Goal: Information Seeking & Learning: Learn about a topic

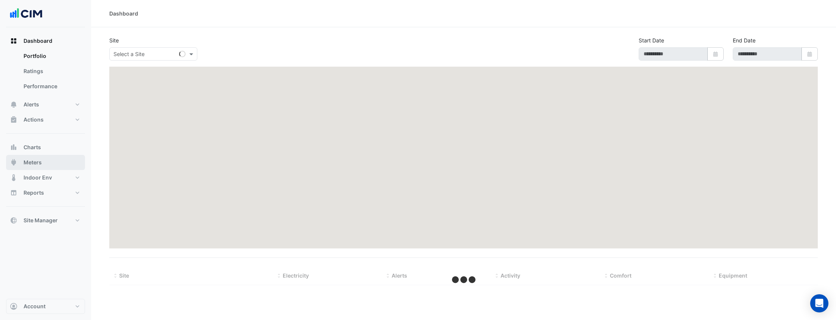
click at [39, 159] on span "Meters" at bounding box center [33, 163] width 18 height 8
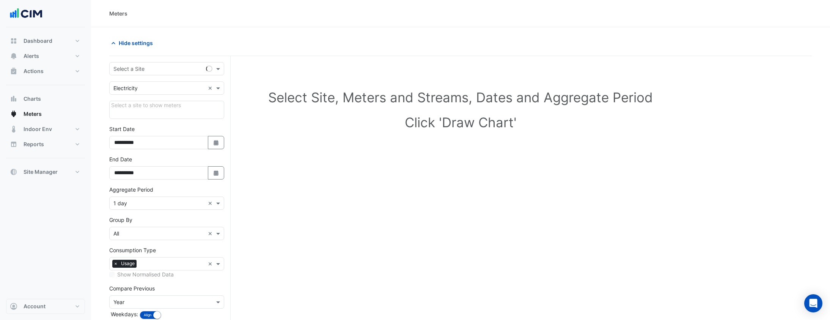
click at [148, 72] on input "text" at bounding box center [158, 69] width 91 height 8
type input "*"
type input "****"
click at [168, 84] on div "Optima Building B" at bounding box center [167, 85] width 114 height 11
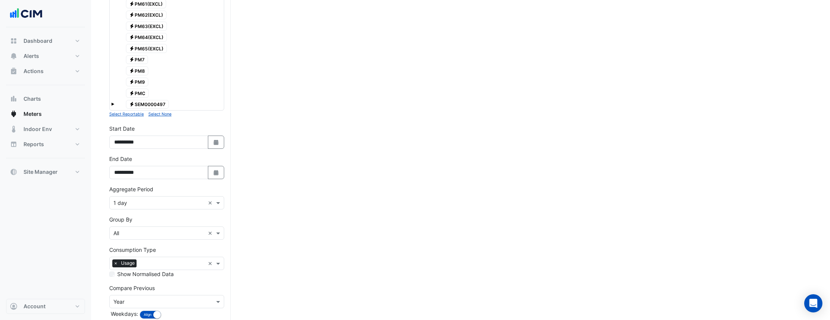
scroll to position [802, 0]
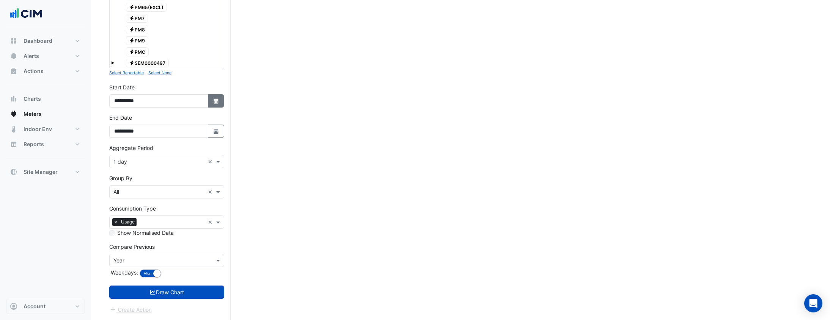
click at [215, 101] on icon "button" at bounding box center [216, 101] width 5 height 5
select select "*"
select select "****"
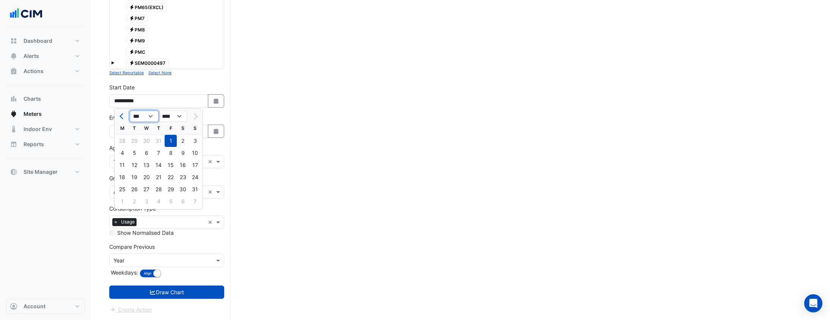
click at [132, 115] on select "*** *** *** *** *** *** *** ***" at bounding box center [144, 116] width 29 height 11
click at [118, 115] on button "Previous month" at bounding box center [122, 116] width 9 height 12
select select "*"
click at [127, 133] on div "M" at bounding box center [122, 129] width 12 height 12
click at [135, 140] on div "1" at bounding box center [134, 141] width 12 height 12
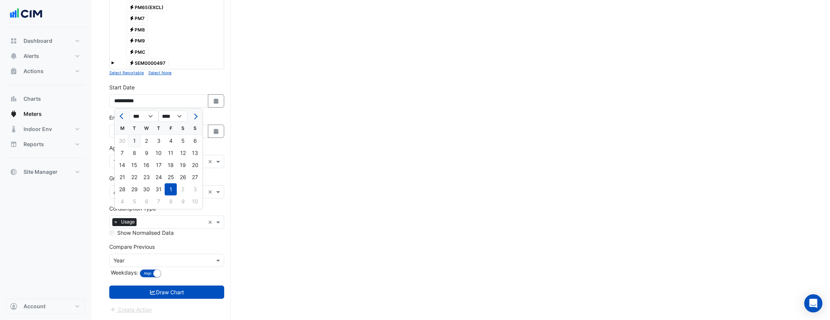
type input "**********"
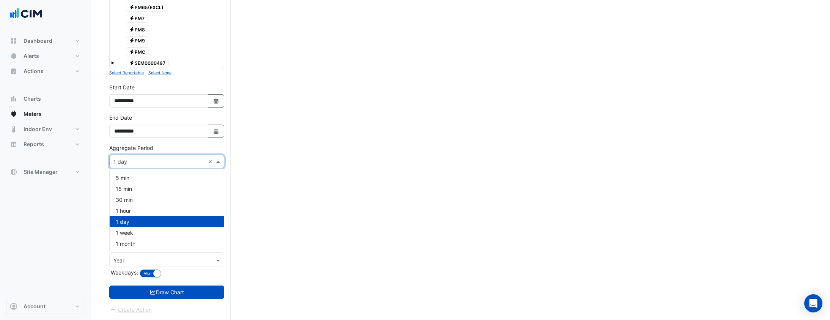
click at [139, 158] on input "text" at bounding box center [158, 162] width 91 height 8
click at [157, 245] on div "1 month" at bounding box center [167, 244] width 114 height 11
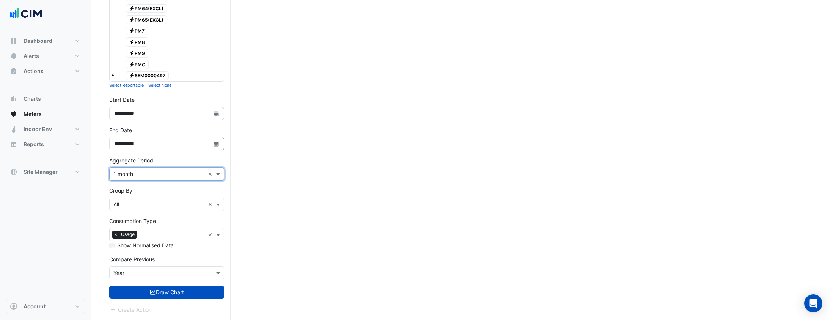
scroll to position [789, 0]
click at [168, 294] on button "Draw Chart" at bounding box center [166, 292] width 115 height 13
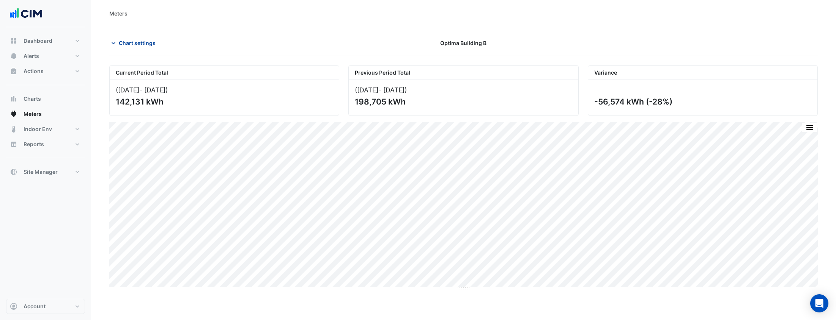
click at [140, 40] on span "Chart settings" at bounding box center [137, 43] width 37 height 8
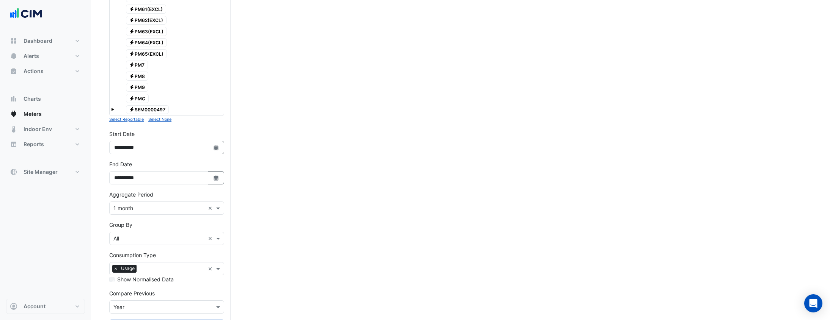
scroll to position [789, 0]
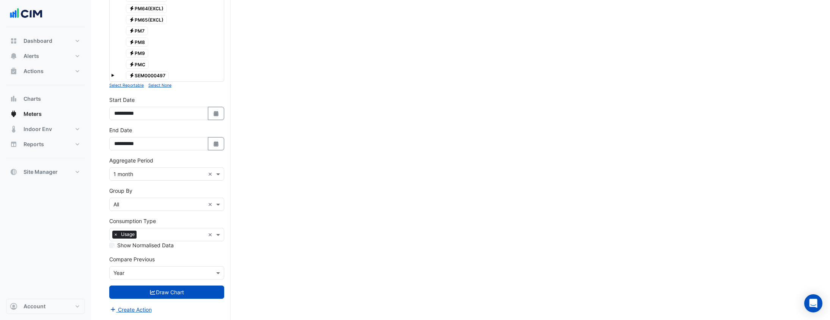
click at [178, 275] on input "text" at bounding box center [158, 274] width 91 height 8
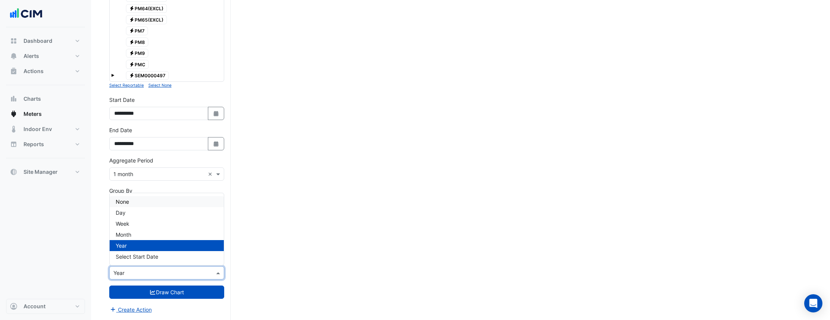
click at [131, 206] on div "None" at bounding box center [167, 201] width 114 height 11
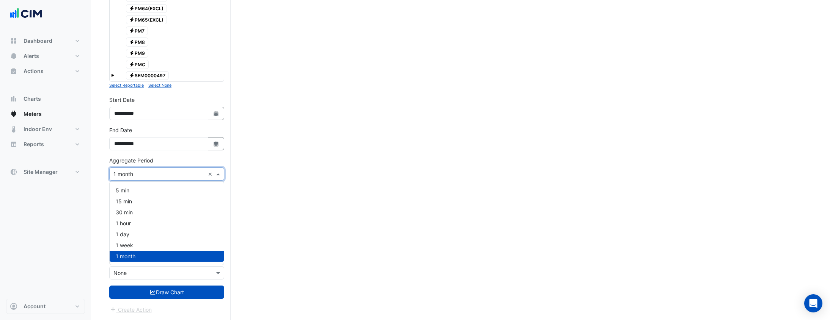
click at [168, 176] on input "text" at bounding box center [158, 175] width 91 height 8
click at [147, 234] on div "1 day" at bounding box center [167, 234] width 114 height 11
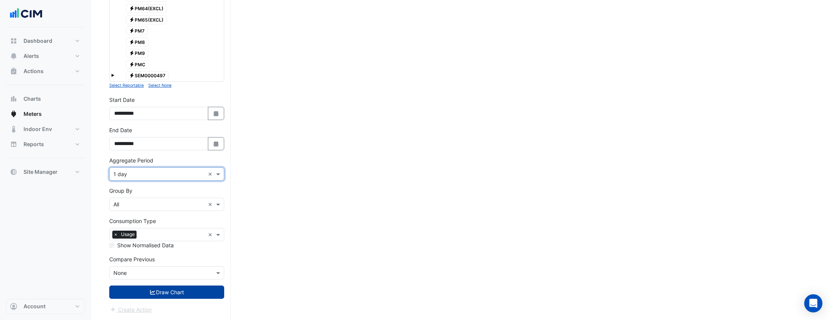
click at [166, 294] on button "Draw Chart" at bounding box center [166, 292] width 115 height 13
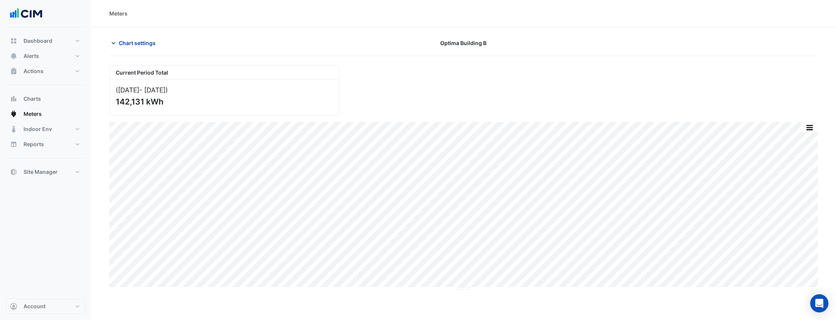
click at [148, 41] on span "Chart settings" at bounding box center [137, 43] width 37 height 8
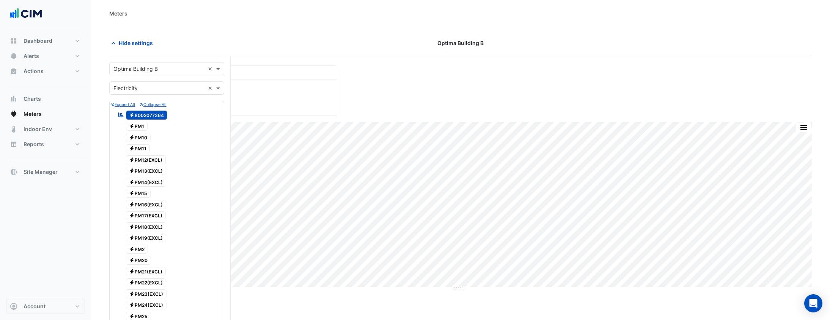
click at [157, 67] on input "text" at bounding box center [158, 69] width 91 height 8
type input "*****"
click at [174, 84] on div "[GEOGRAPHIC_DATA]" at bounding box center [167, 83] width 114 height 11
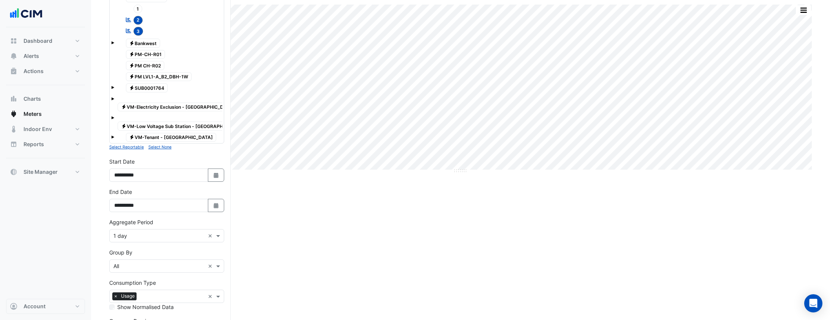
scroll to position [185, 0]
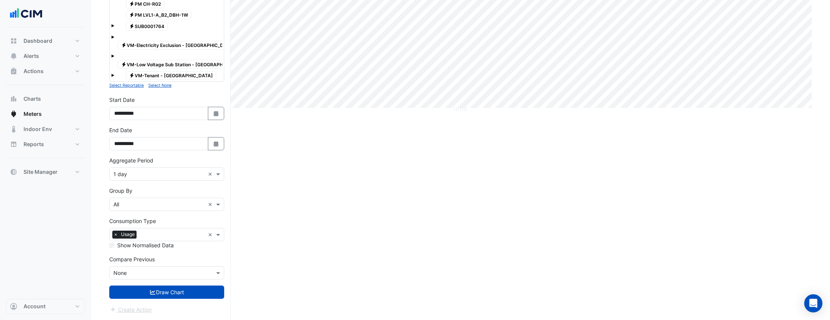
click at [187, 302] on form "Select a Site × Raine Square × Utility Type × Electricity × Expand All Collapse…" at bounding box center [166, 99] width 115 height 432
click at [188, 287] on button "Draw Chart" at bounding box center [166, 292] width 115 height 13
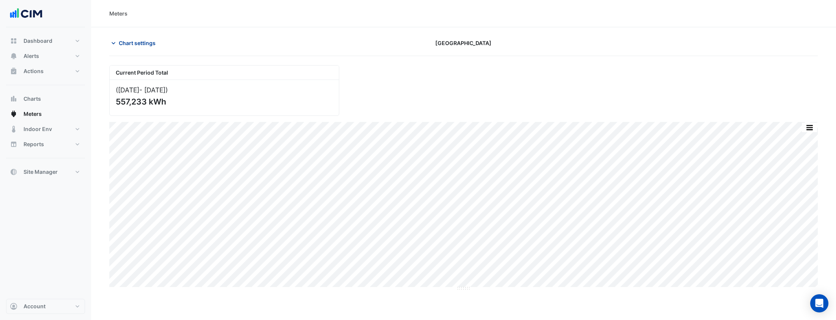
click at [144, 40] on span "Chart settings" at bounding box center [137, 43] width 37 height 8
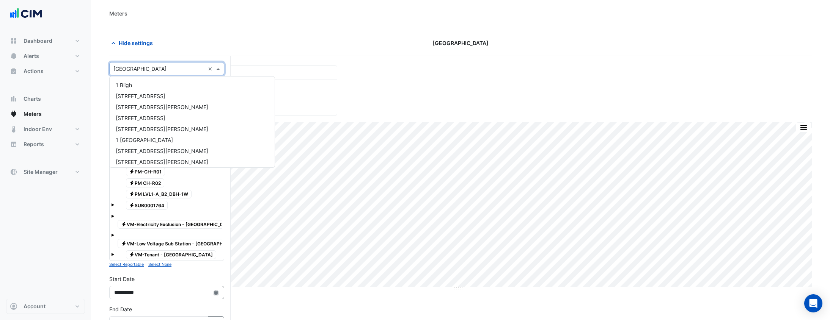
click at [167, 67] on input "text" at bounding box center [158, 69] width 91 height 8
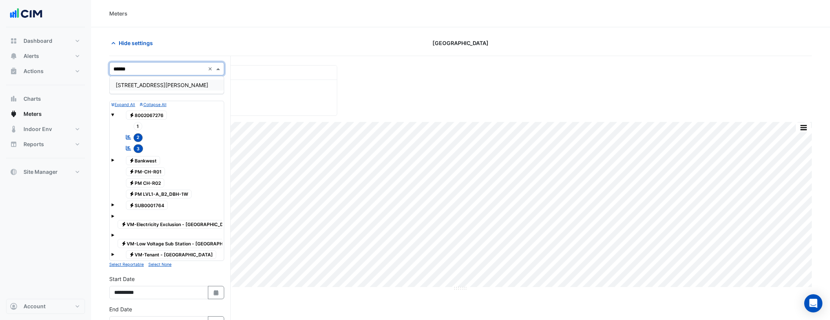
type input "*******"
click at [181, 80] on div "[STREET_ADDRESS][PERSON_NAME]" at bounding box center [167, 85] width 114 height 11
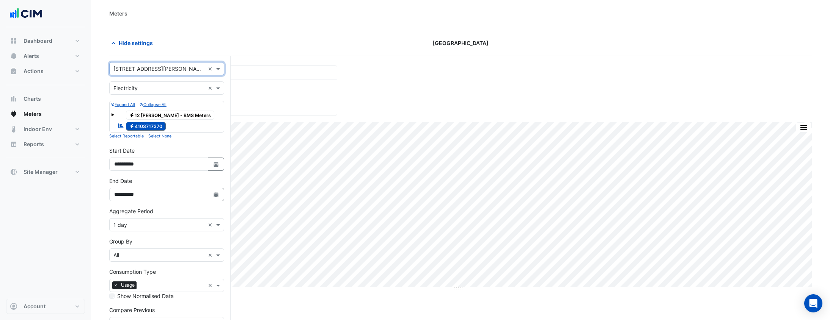
click at [135, 87] on input "text" at bounding box center [158, 89] width 91 height 8
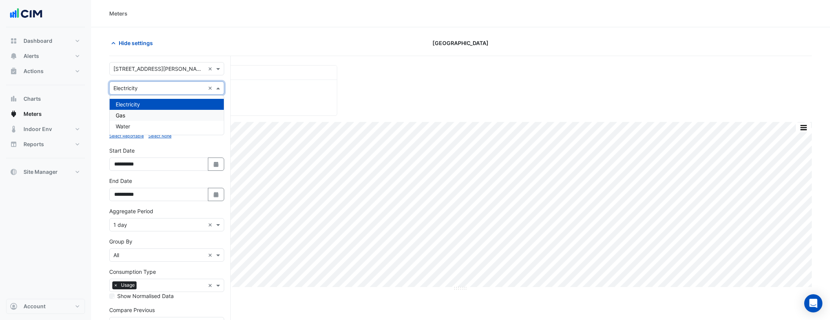
click at [145, 116] on div "Gas" at bounding box center [167, 115] width 114 height 11
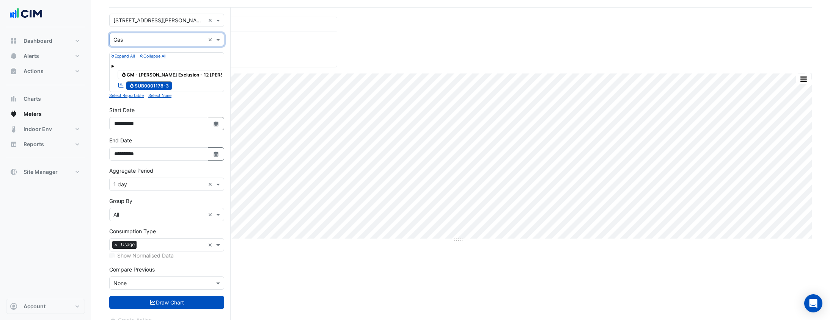
scroll to position [51, 0]
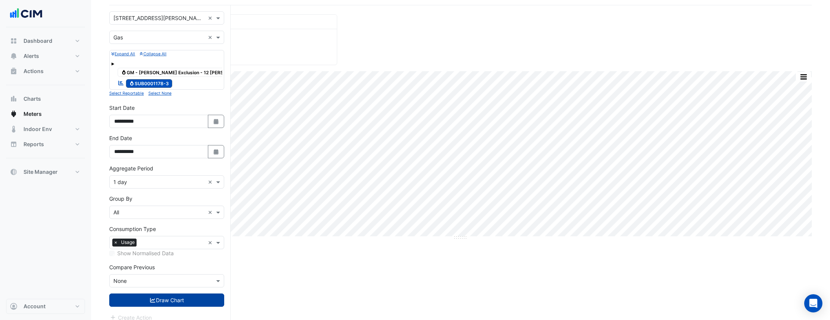
click at [170, 294] on button "Draw Chart" at bounding box center [166, 300] width 115 height 13
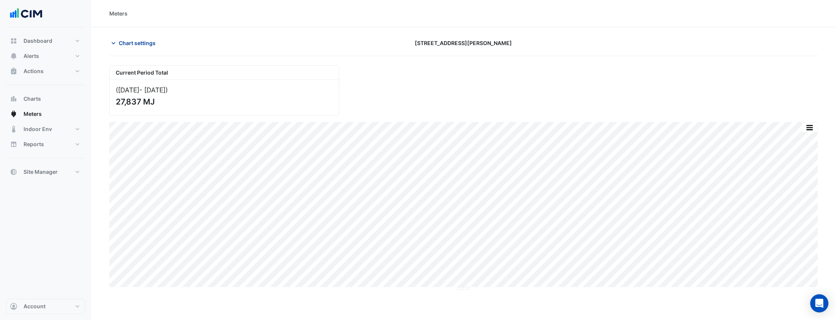
click at [140, 42] on span "Chart settings" at bounding box center [137, 43] width 37 height 8
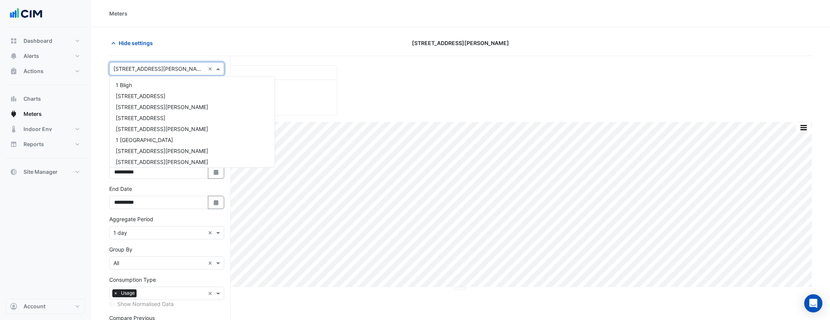
click at [158, 65] on input "text" at bounding box center [158, 69] width 91 height 8
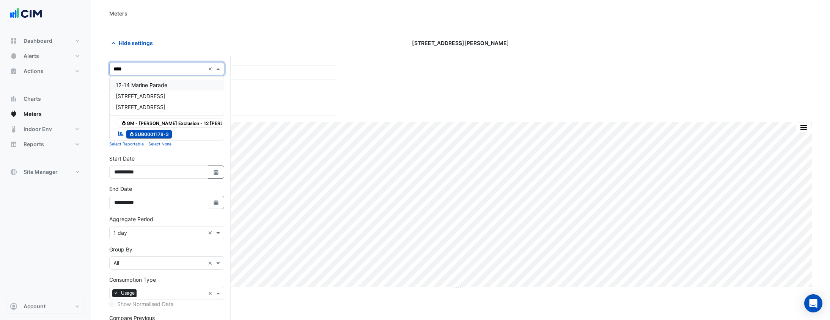
type input "*****"
click at [195, 82] on div "[STREET_ADDRESS]" at bounding box center [167, 85] width 114 height 11
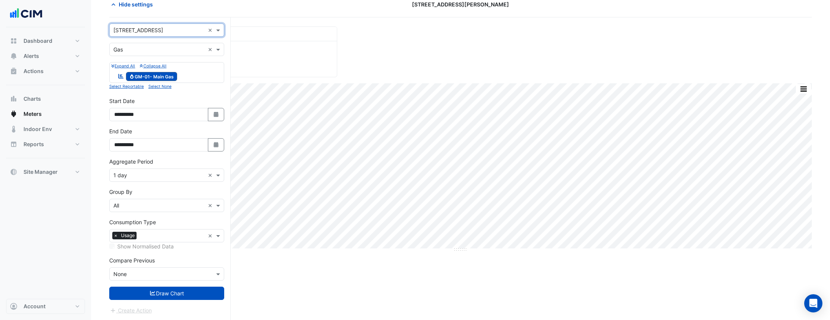
scroll to position [39, 0]
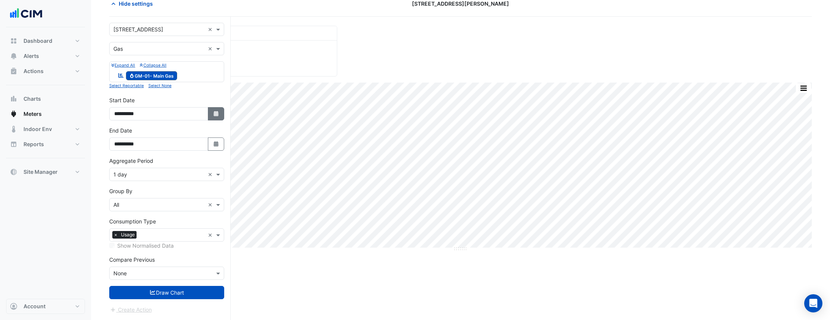
click at [213, 112] on icon "Select Date" at bounding box center [216, 113] width 7 height 5
select select "*"
select select "****"
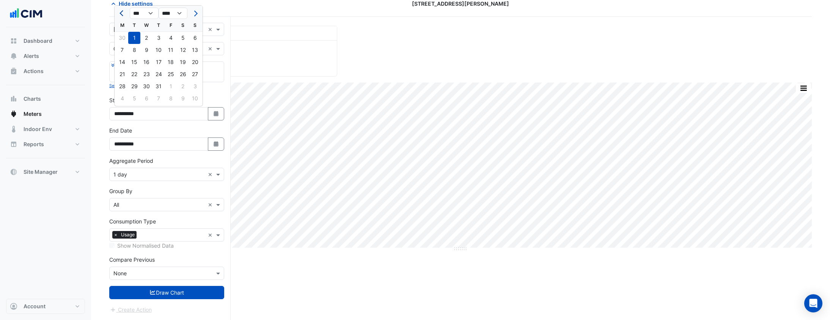
click at [118, 15] on button "Previous month" at bounding box center [122, 13] width 9 height 12
select select "*"
click at [198, 38] on div "1" at bounding box center [195, 38] width 12 height 12
type input "**********"
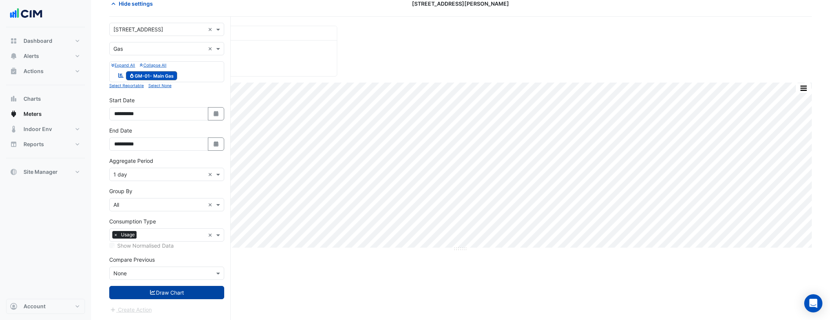
click at [167, 297] on button "Draw Chart" at bounding box center [166, 292] width 115 height 13
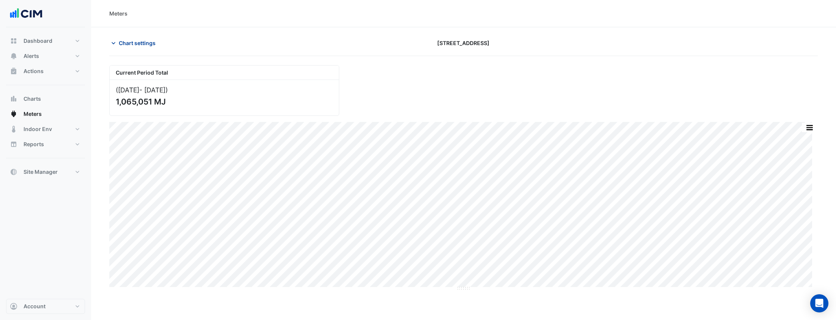
click at [139, 41] on span "Chart settings" at bounding box center [137, 43] width 37 height 8
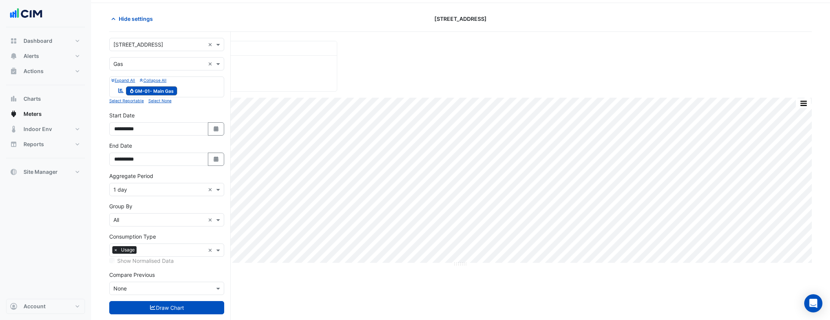
scroll to position [25, 0]
click at [178, 288] on input "text" at bounding box center [158, 289] width 91 height 8
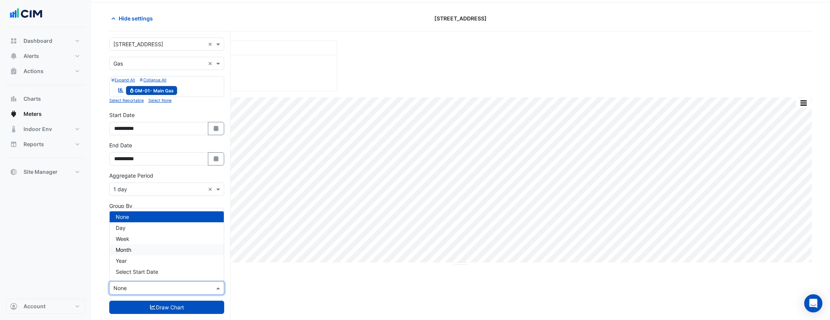
click at [172, 250] on div "Month" at bounding box center [167, 250] width 114 height 11
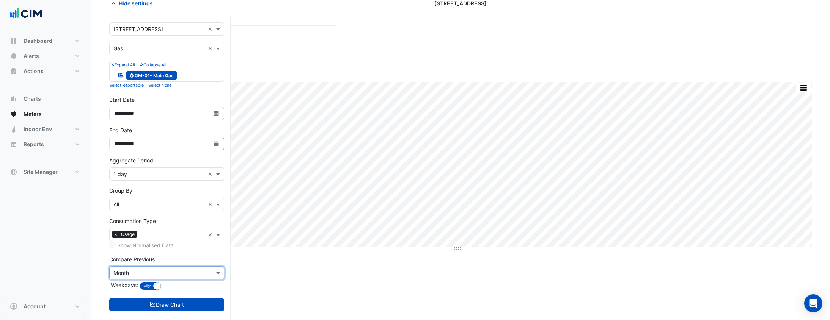
scroll to position [52, 0]
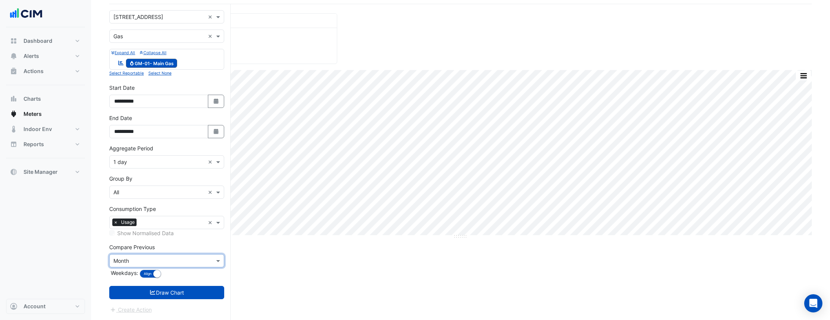
click at [179, 249] on div "Compare Previous Compare Previous × Month Weekdays: Align Don't align" at bounding box center [166, 261] width 115 height 37
click at [182, 259] on input "text" at bounding box center [158, 262] width 91 height 8
click at [162, 187] on div "None" at bounding box center [167, 189] width 114 height 11
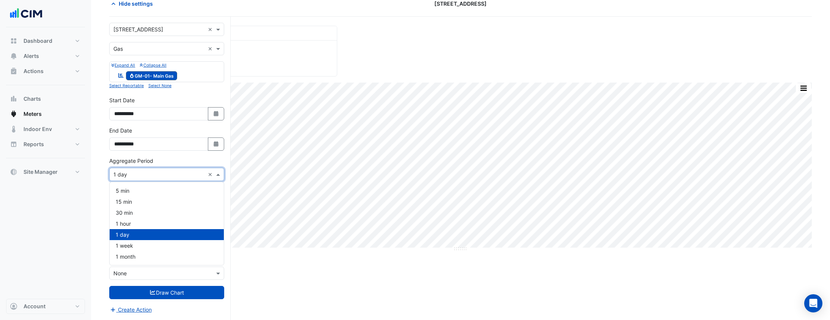
click at [155, 176] on input "text" at bounding box center [158, 175] width 91 height 8
click at [182, 257] on div "1 month" at bounding box center [167, 256] width 114 height 11
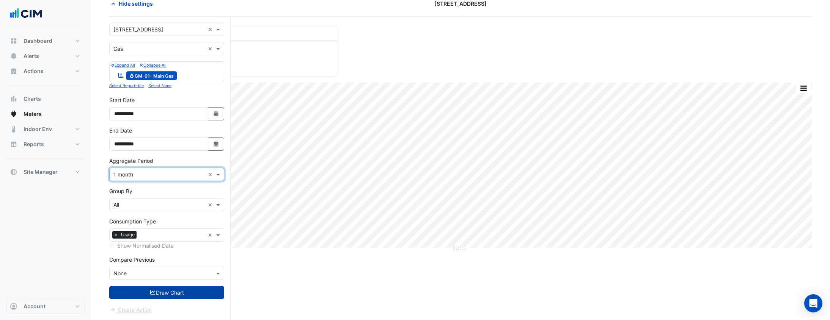
click at [191, 296] on button "Draw Chart" at bounding box center [166, 292] width 115 height 13
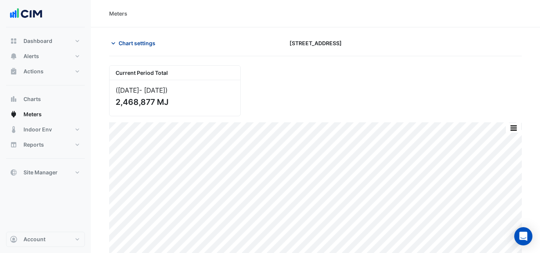
click at [130, 42] on span "Chart settings" at bounding box center [137, 43] width 37 height 8
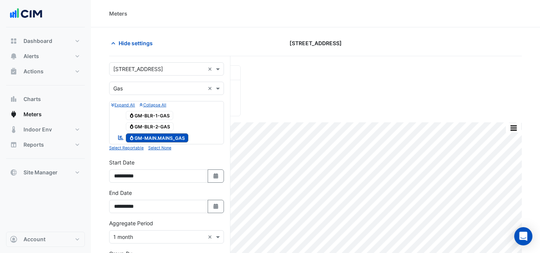
click at [170, 77] on form "Select a Site × 300 La Trobe Street × Utility Type × Gas × Expand All Collapse …" at bounding box center [166, 219] width 115 height 314
click at [164, 63] on div "Select a Site × 300 La Trobe Street ×" at bounding box center [166, 68] width 115 height 13
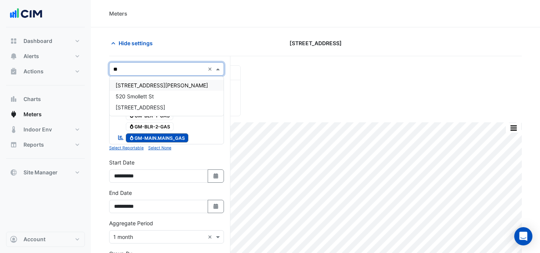
type input "***"
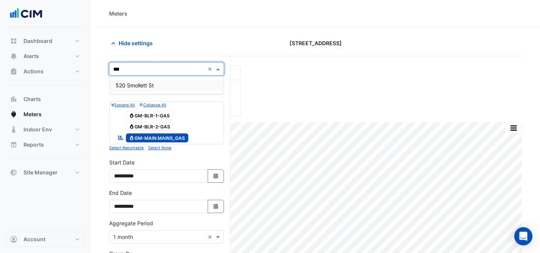
click at [174, 80] on div "520 Smollett St" at bounding box center [167, 85] width 114 height 11
